Goal: Check status: Check status

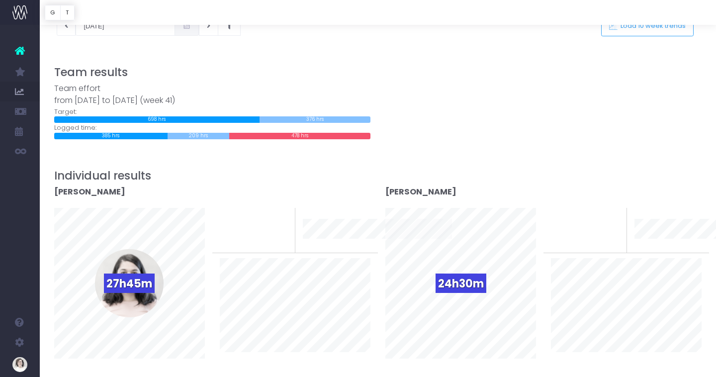
scroll to position [60, 0]
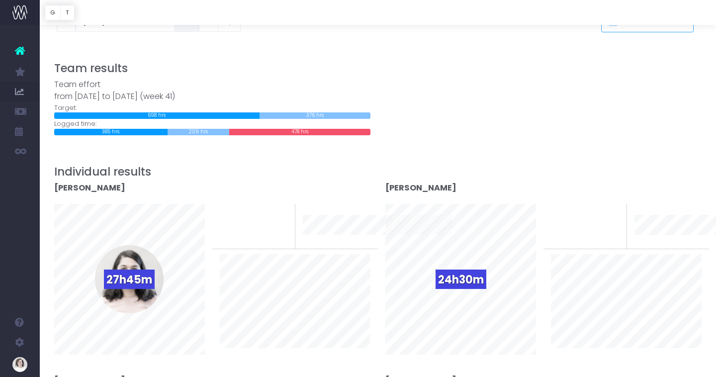
click at [77, 94] on div "Team effort from [DATE] to [DATE] (week 41)" at bounding box center [212, 91] width 316 height 24
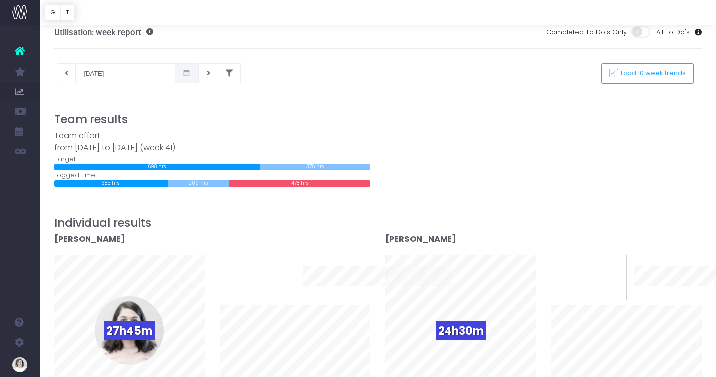
scroll to position [0, 0]
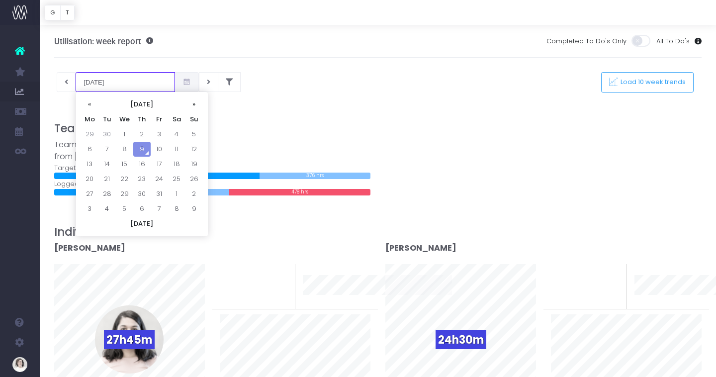
click at [106, 80] on input "[DATE]" at bounding box center [125, 82] width 99 height 20
click at [90, 131] on td "29" at bounding box center [89, 134] width 17 height 15
type input "[DATE]"
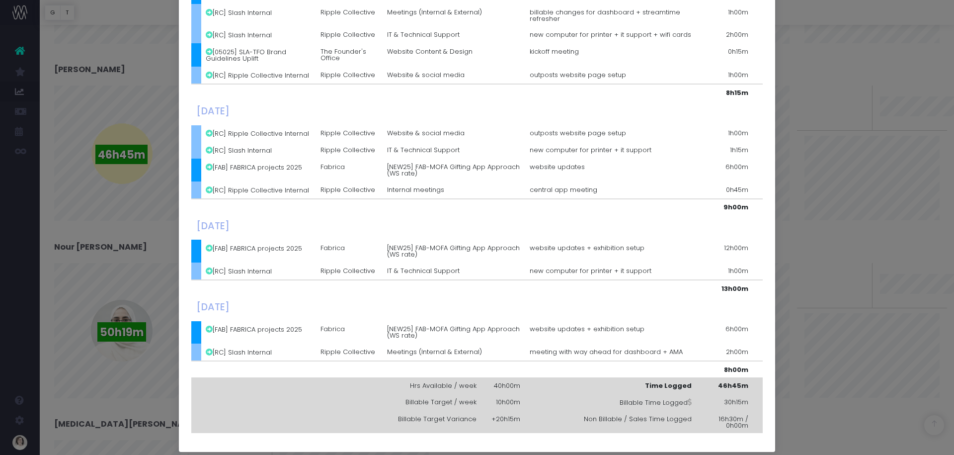
scroll to position [231, 0]
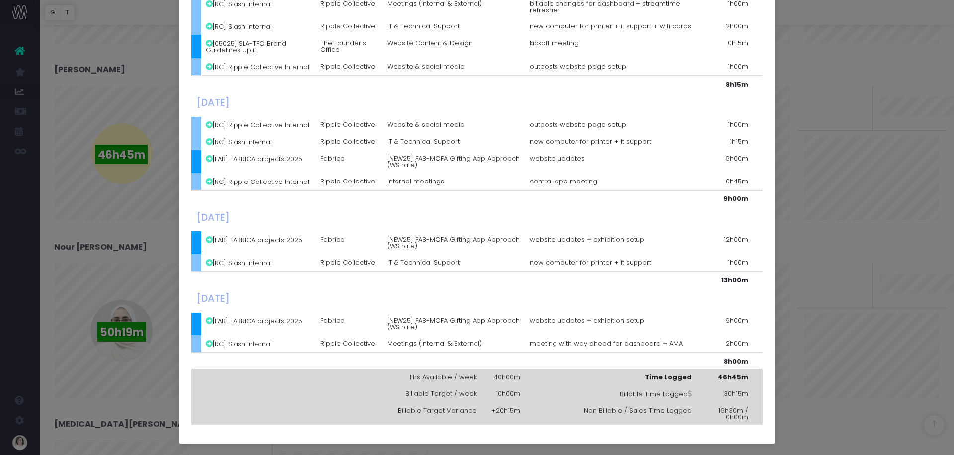
click at [19, 54] on div "Details for Mohamed Al Khatib × Monday, September 29th 2025 [RC] Slash Internal…" at bounding box center [477, 227] width 954 height 455
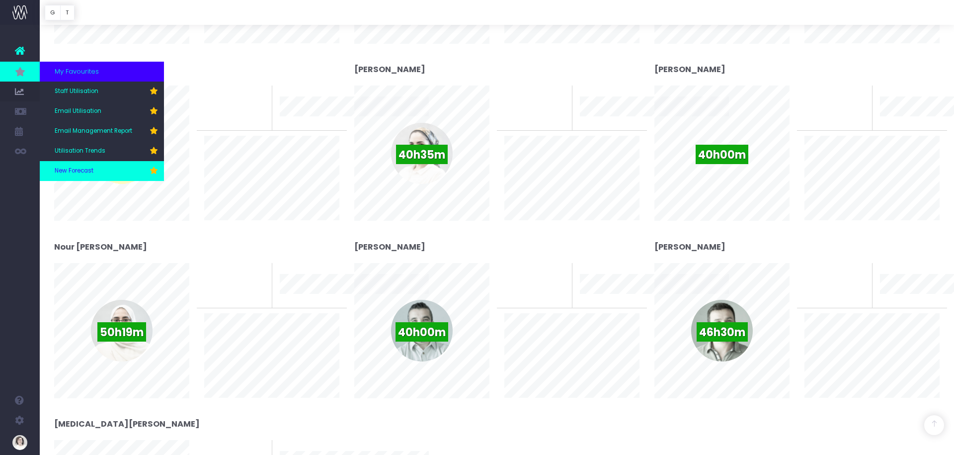
click at [78, 172] on span "New Forecast" at bounding box center [74, 171] width 39 height 9
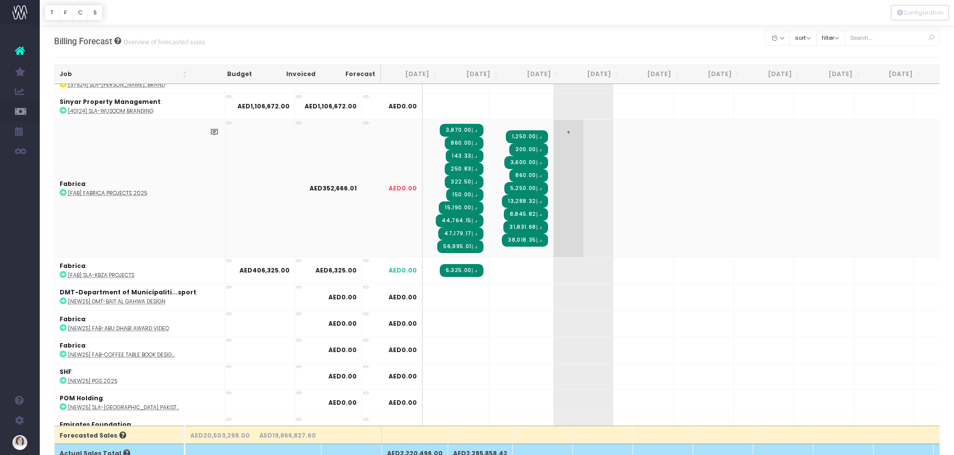
scroll to position [942, 0]
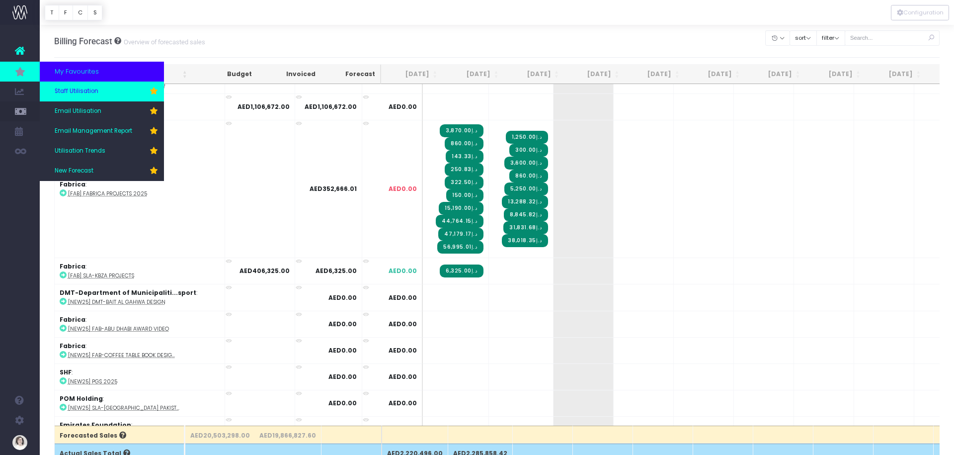
click at [94, 90] on span "Staff Utilisation" at bounding box center [77, 91] width 44 height 9
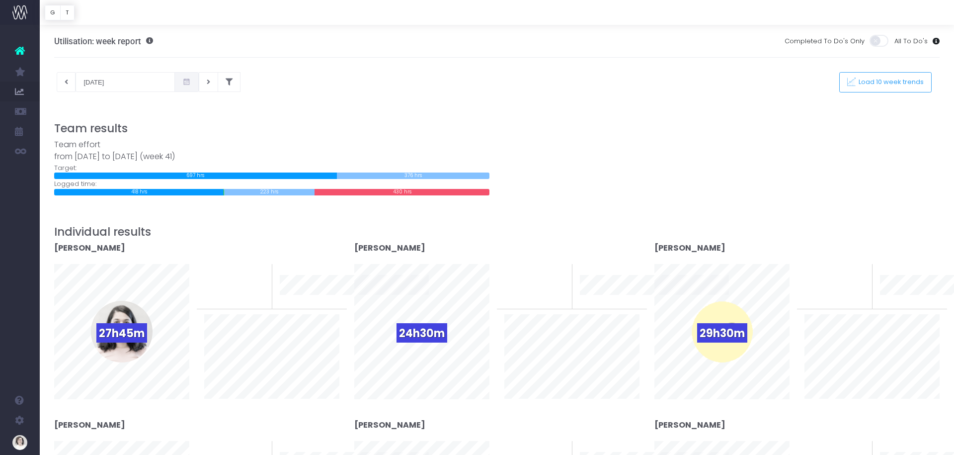
click at [182, 82] on icon at bounding box center [186, 82] width 8 height 0
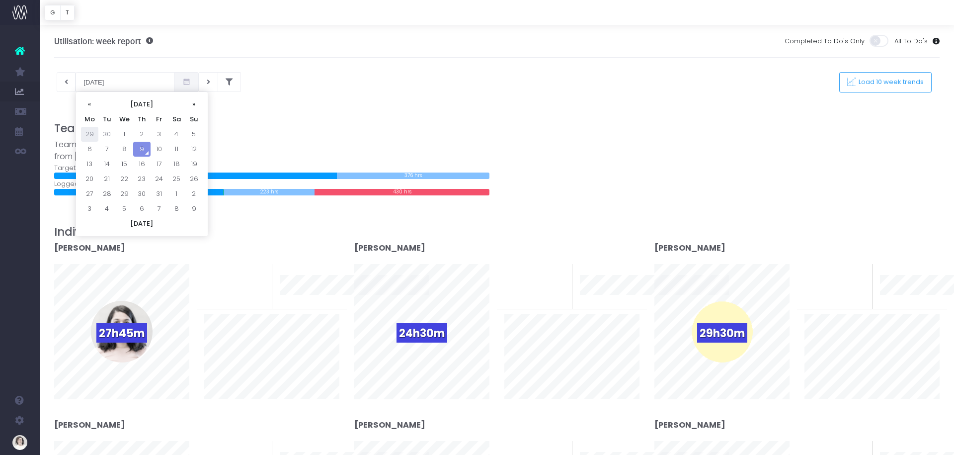
click at [84, 134] on td "29" at bounding box center [89, 134] width 17 height 15
type input "[DATE]"
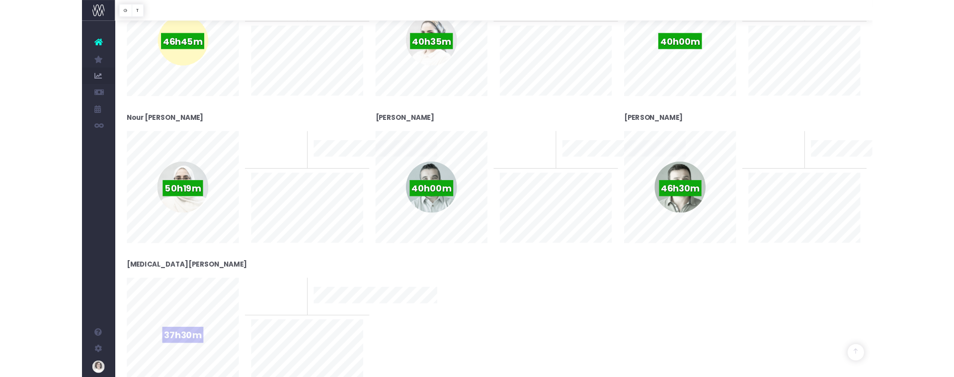
scroll to position [1520, 0]
